Goal: Transaction & Acquisition: Purchase product/service

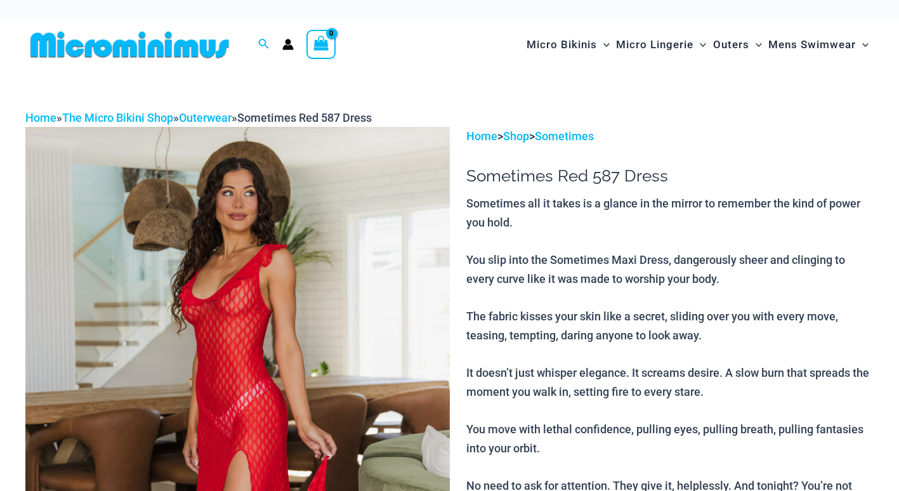
select select
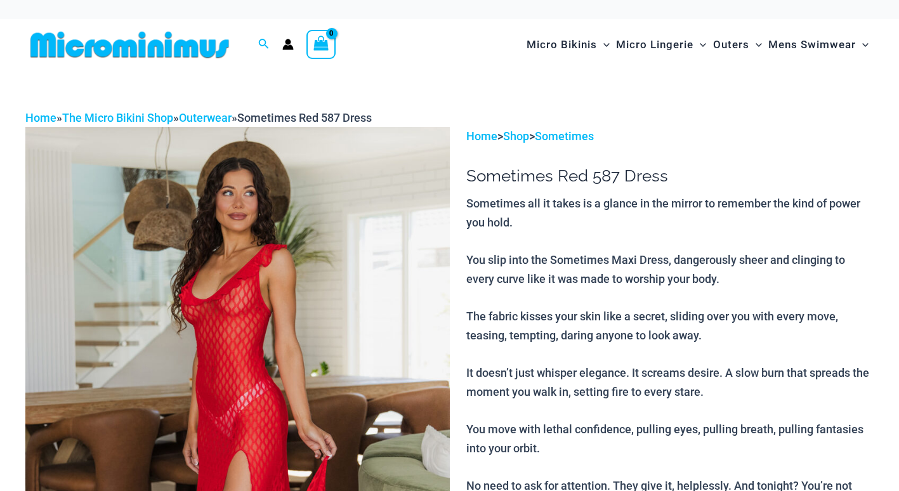
select select
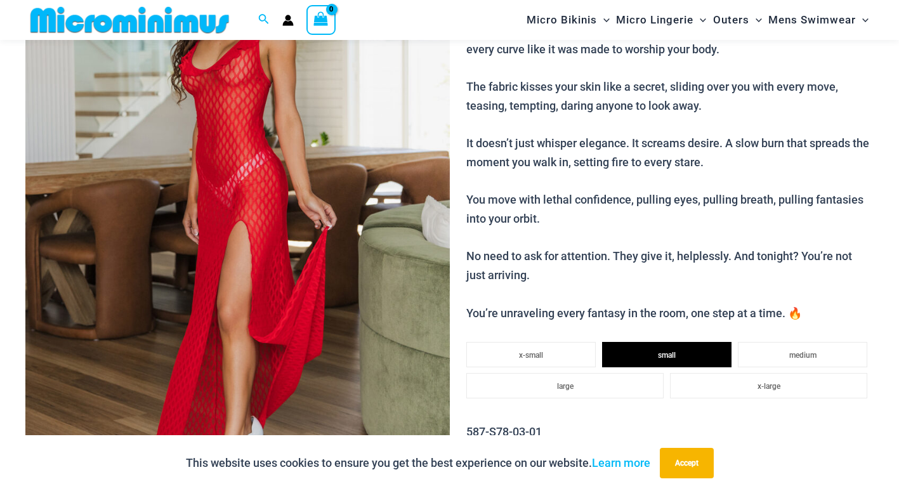
scroll to position [219, 0]
click at [614, 461] on link "Learn more" at bounding box center [621, 462] width 58 height 13
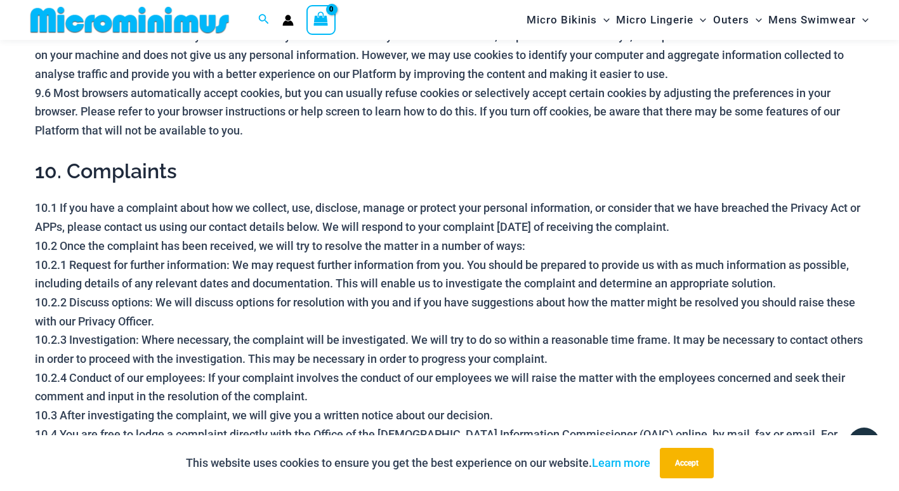
scroll to position [3361, 0]
click at [698, 466] on button "Accept" at bounding box center [687, 463] width 54 height 30
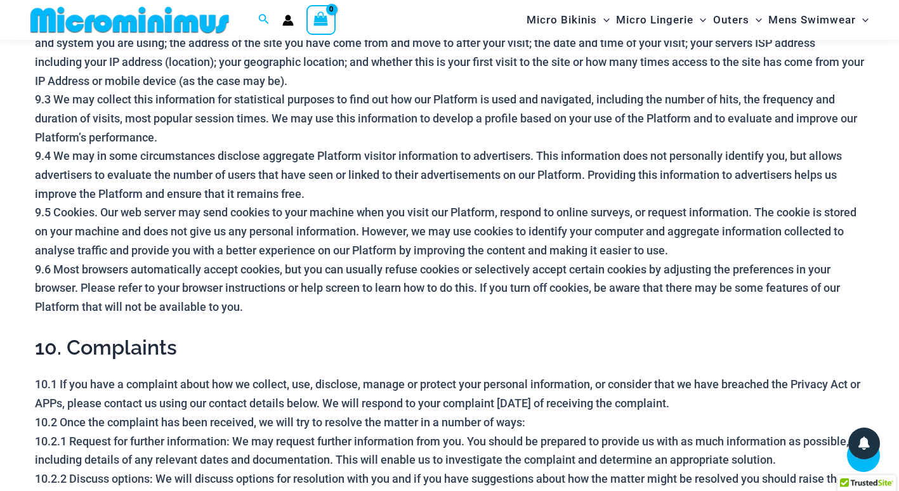
scroll to position [3185, 0]
